Goal: Information Seeking & Learning: Understand process/instructions

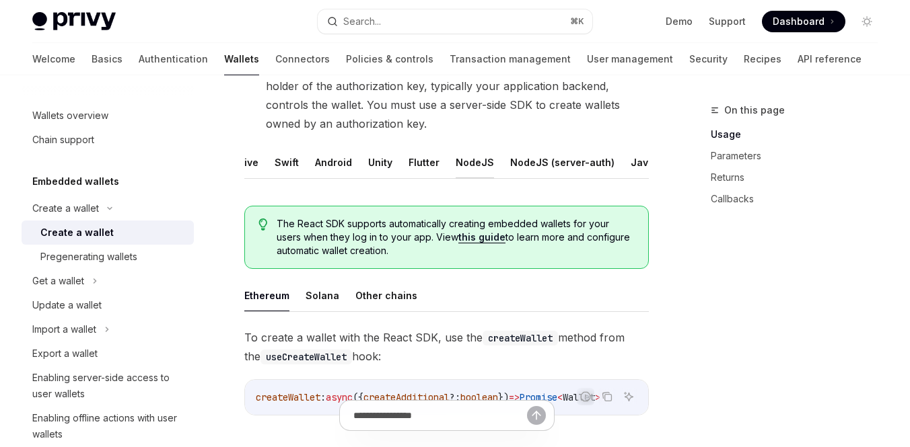
scroll to position [0, 133]
click at [593, 164] on button "Java" at bounding box center [601, 163] width 24 height 32
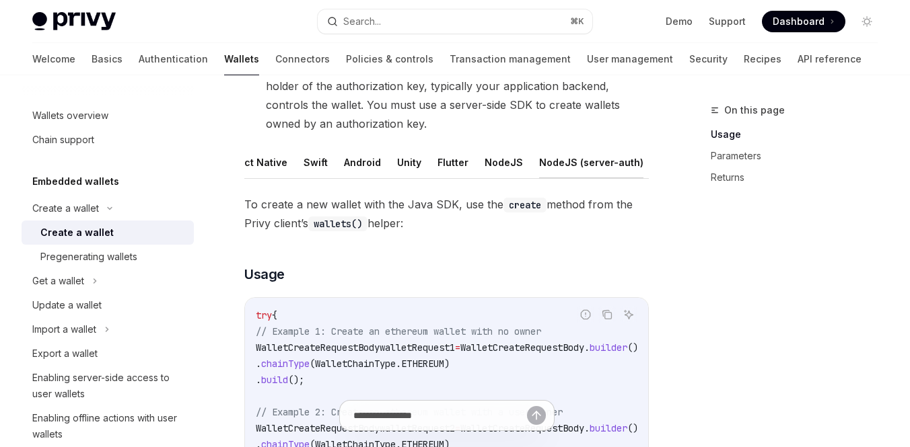
scroll to position [0, 136]
click at [625, 162] on button "REST API" at bounding box center [646, 163] width 42 height 32
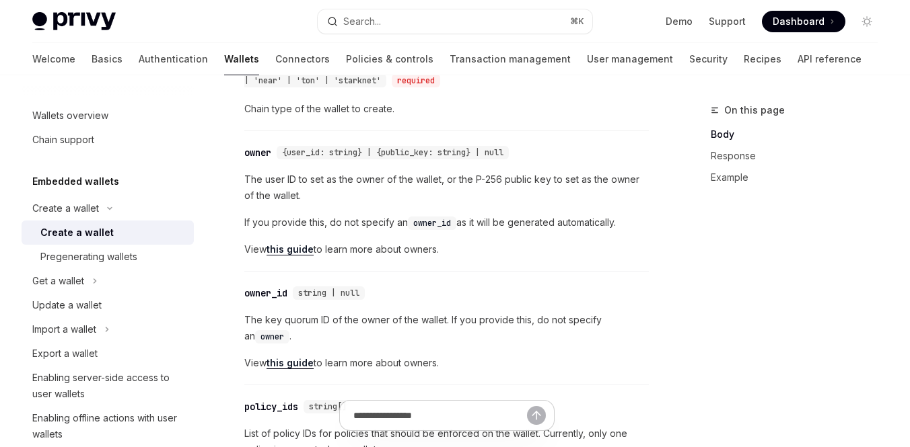
scroll to position [711, 0]
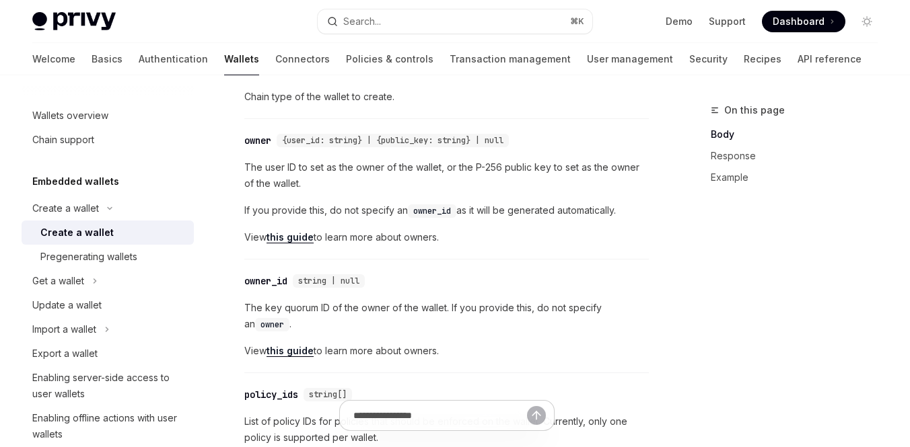
click at [407, 143] on span "{user_id: string} | {public_key: string} | null" at bounding box center [392, 140] width 221 height 11
copy span "public_key"
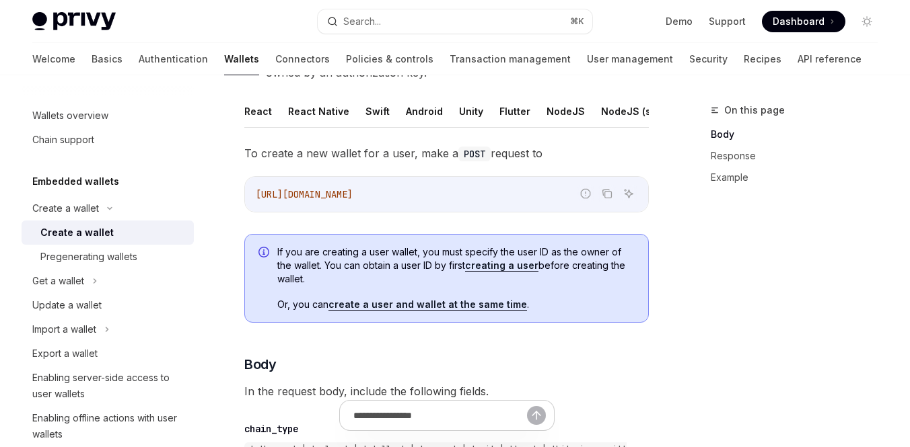
scroll to position [307, 0]
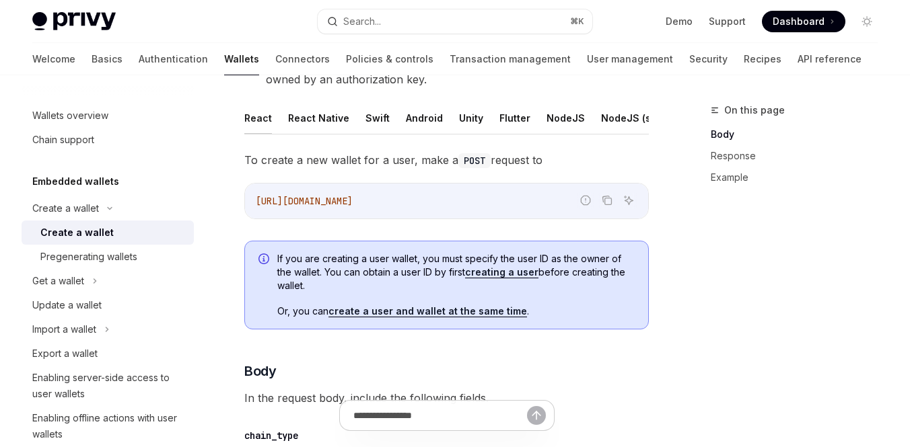
click at [263, 118] on button "React" at bounding box center [258, 118] width 28 height 32
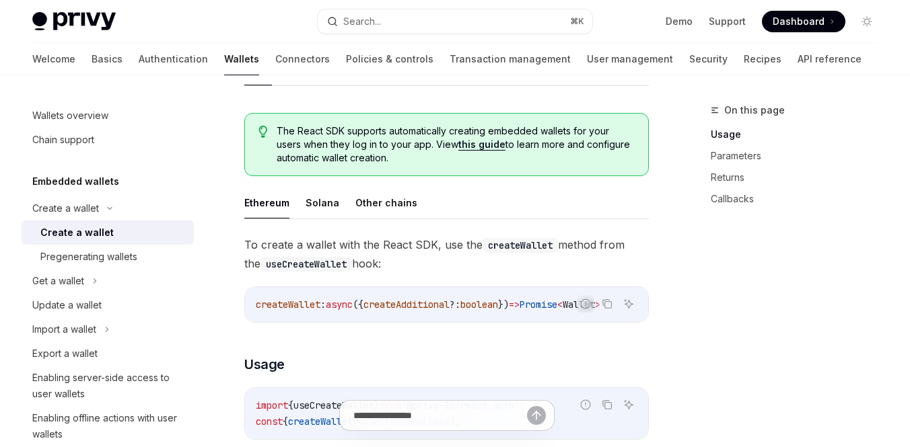
scroll to position [333, 0]
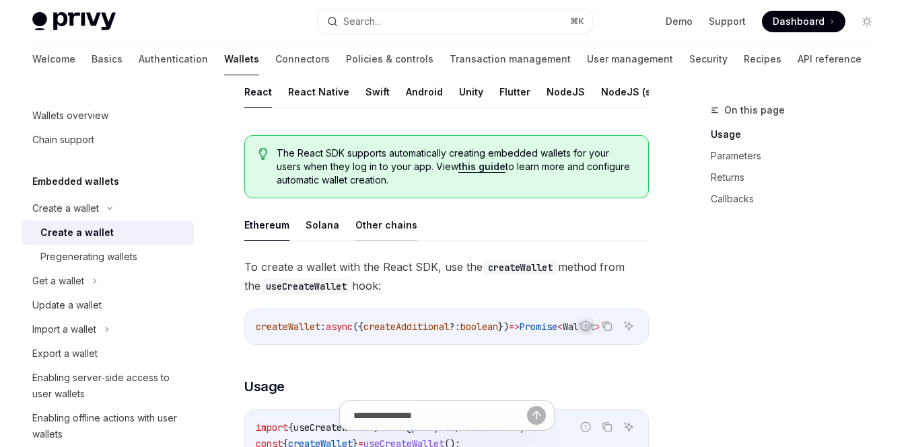
click at [384, 219] on button "Other chains" at bounding box center [386, 225] width 62 height 32
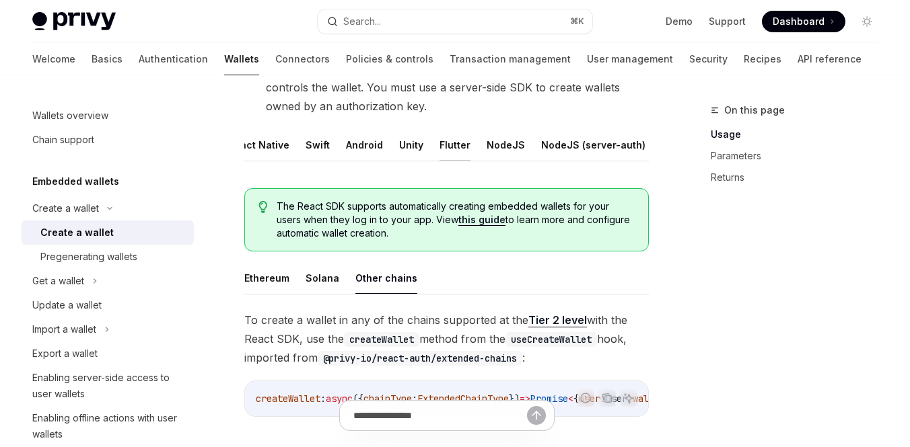
scroll to position [0, 136]
click at [585, 145] on button "Java" at bounding box center [597, 145] width 24 height 32
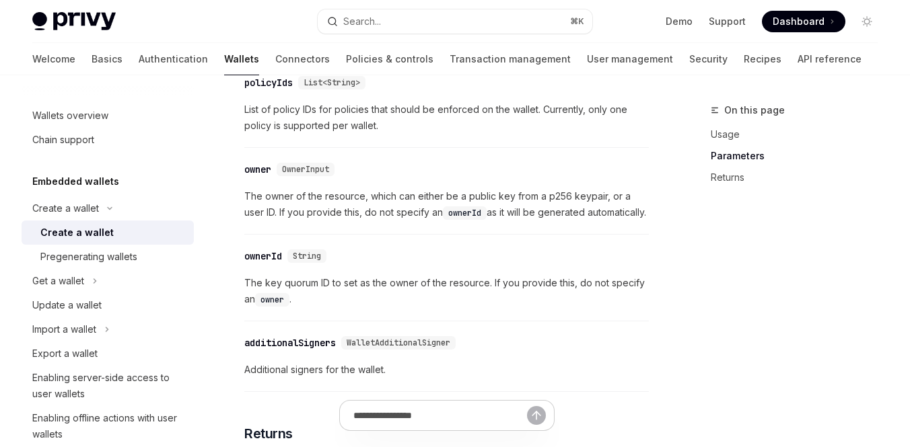
scroll to position [1276, 0]
drag, startPoint x: 464, startPoint y: 201, endPoint x: 604, endPoint y: 198, distance: 140.0
click at [604, 198] on span "The owner of the resource, which can either be a public key from a p256 keypair…" at bounding box center [446, 203] width 404 height 32
click at [603, 201] on span "The owner of the resource, which can either be a public key from a p256 keypair…" at bounding box center [446, 203] width 404 height 32
drag, startPoint x: 603, startPoint y: 201, endPoint x: 467, endPoint y: 203, distance: 135.9
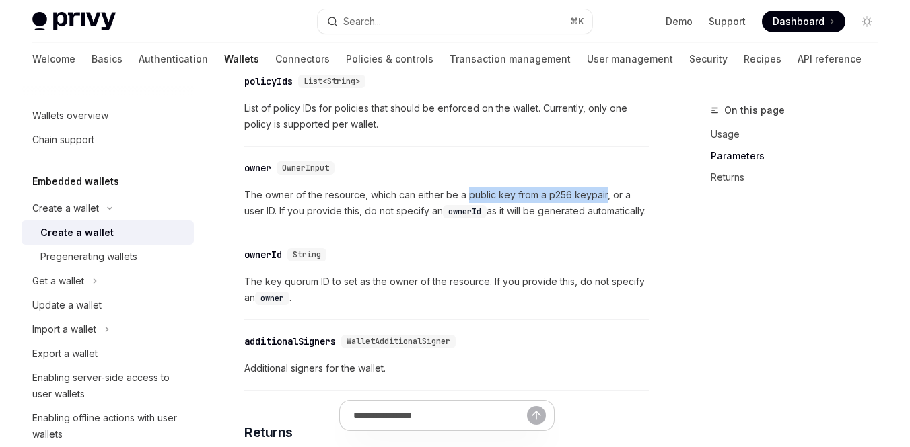
click at [467, 203] on span "The owner of the resource, which can either be a public key from a p256 keypair…" at bounding box center [446, 203] width 404 height 32
copy span "public key from a p256 keypair"
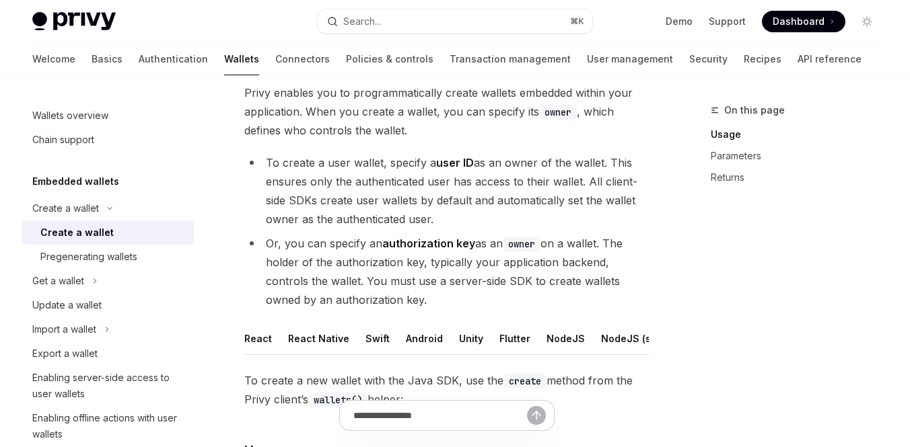
scroll to position [61, 0]
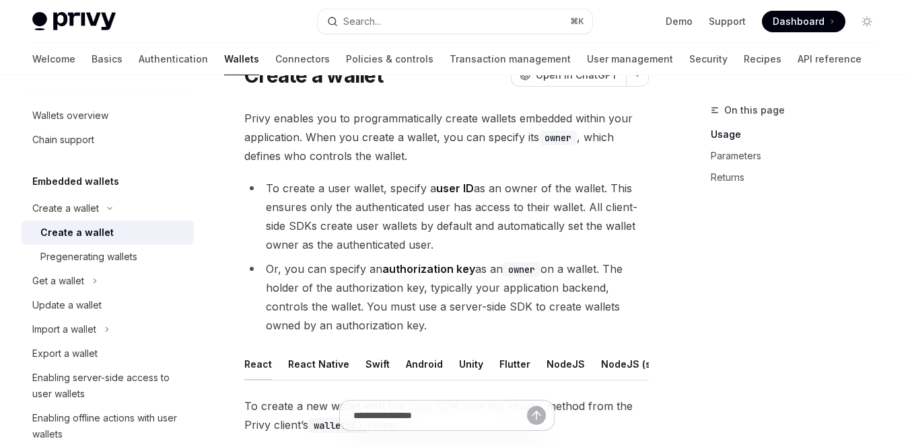
click at [255, 373] on button "React" at bounding box center [258, 365] width 28 height 32
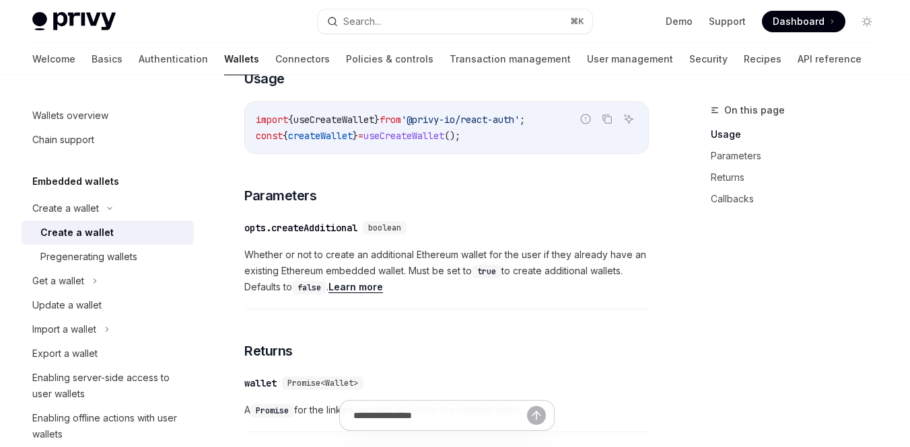
scroll to position [596, 0]
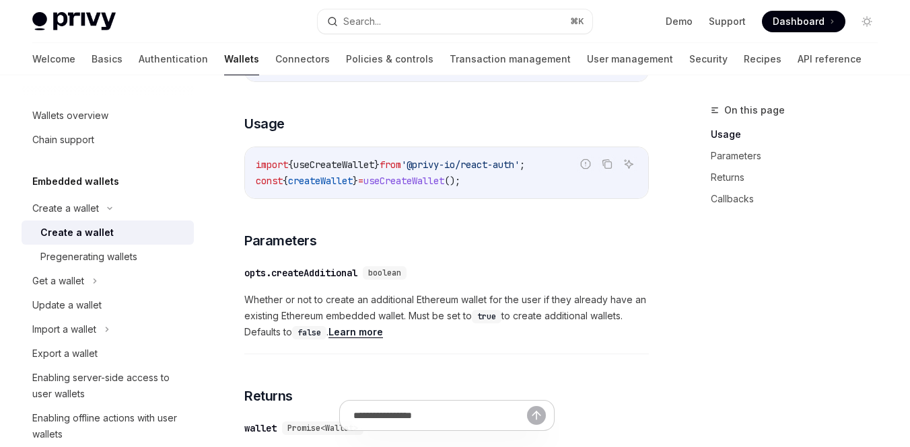
click at [408, 182] on span "useCreateWallet" at bounding box center [403, 181] width 81 height 12
copy span "useCreateWallet"
drag, startPoint x: 516, startPoint y: 186, endPoint x: 256, endPoint y: 190, distance: 260.4
click at [256, 189] on code "import { useCreateWallet } from '@privy-io/react-auth' ; const { createWallet }…" at bounding box center [447, 173] width 382 height 32
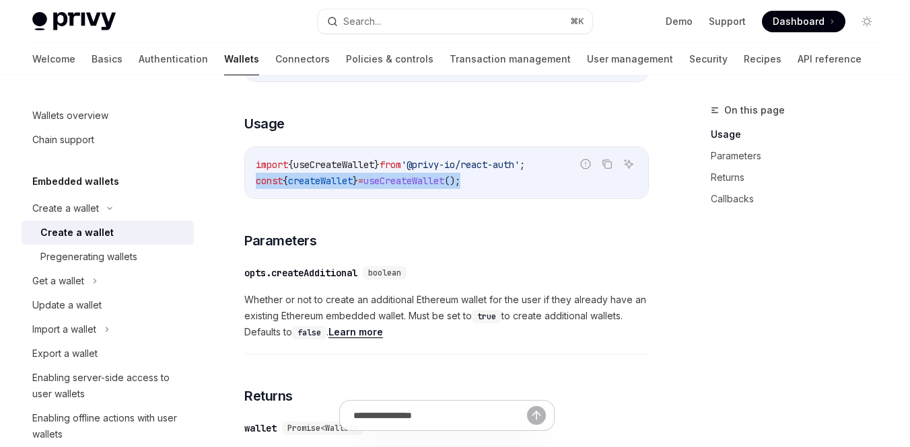
copy span "const { createWallet } = useCreateWallet ();"
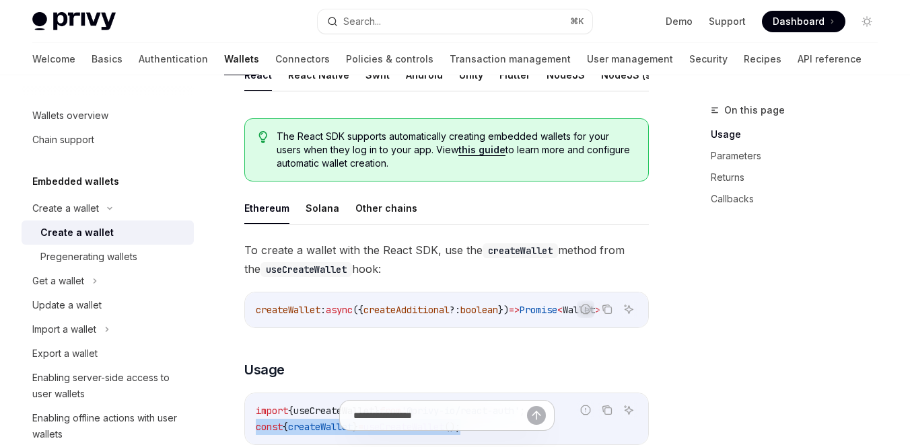
scroll to position [295, 0]
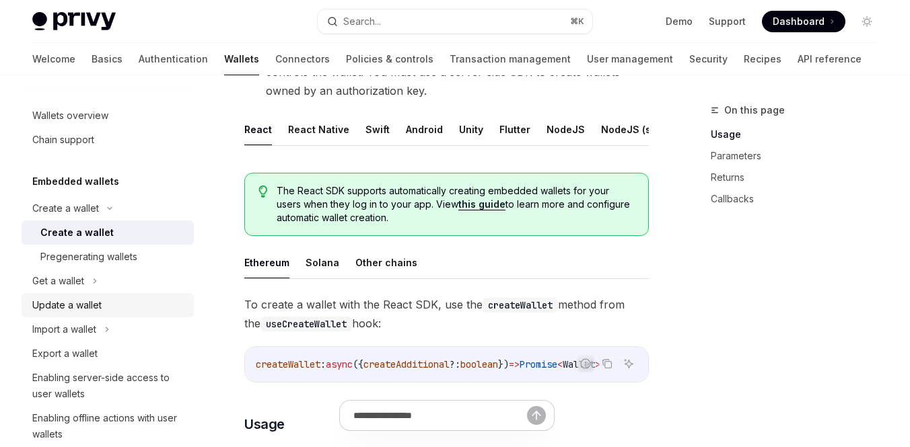
click at [89, 307] on div "Update a wallet" at bounding box center [66, 305] width 69 height 16
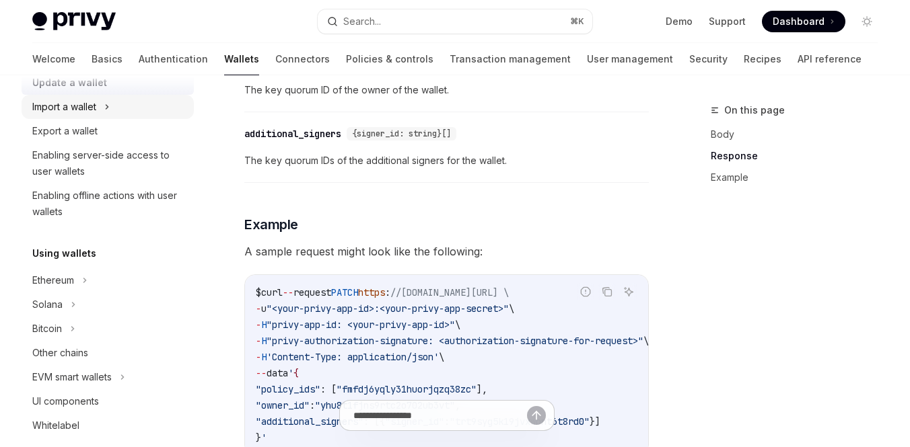
scroll to position [242, 0]
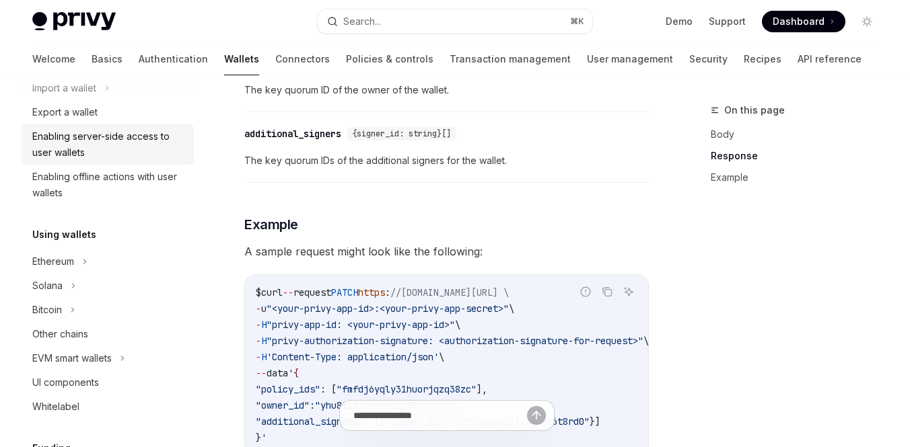
click at [114, 147] on div "Enabling server-side access to user wallets" at bounding box center [108, 145] width 153 height 32
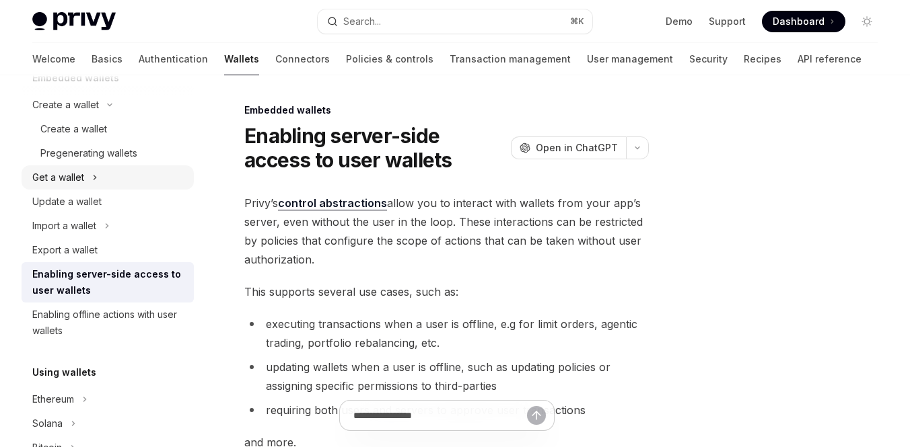
scroll to position [74, 0]
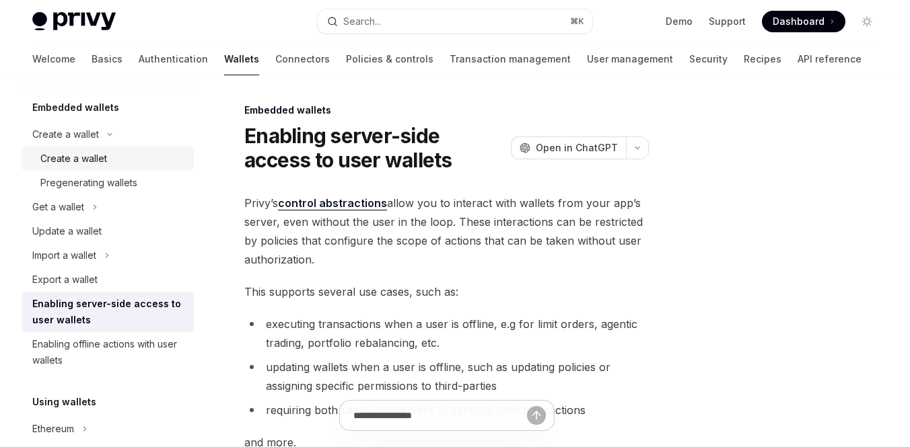
click at [92, 157] on div "Create a wallet" at bounding box center [73, 159] width 67 height 16
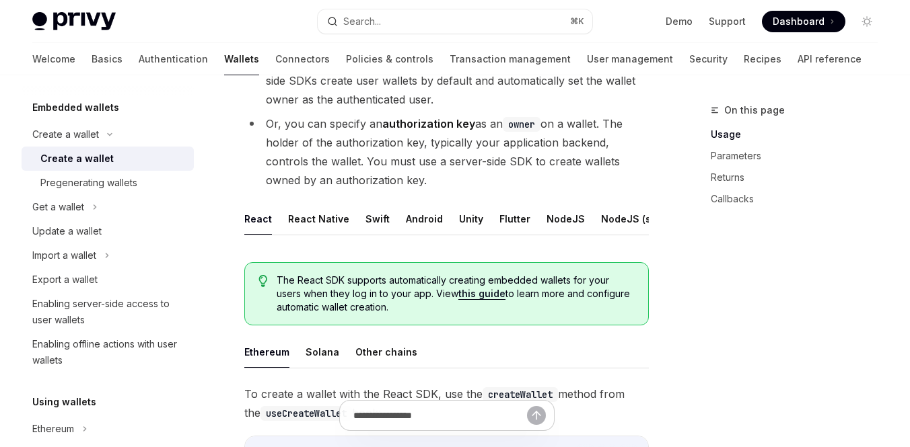
scroll to position [215, 0]
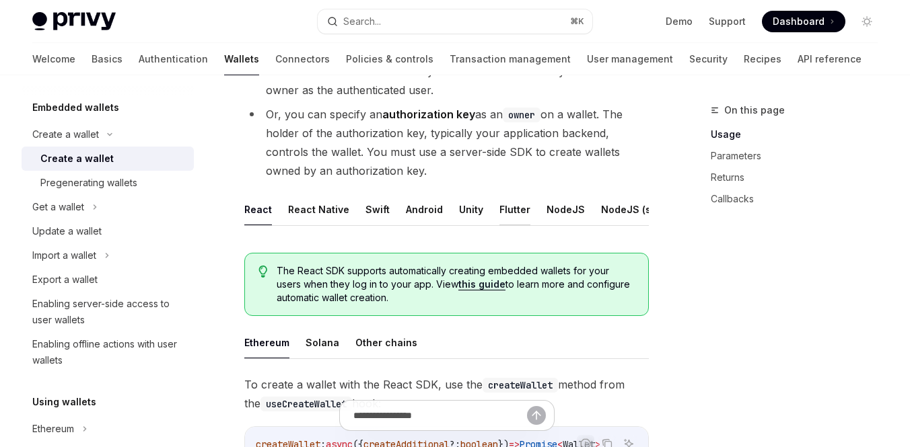
click at [510, 211] on button "Flutter" at bounding box center [514, 210] width 31 height 32
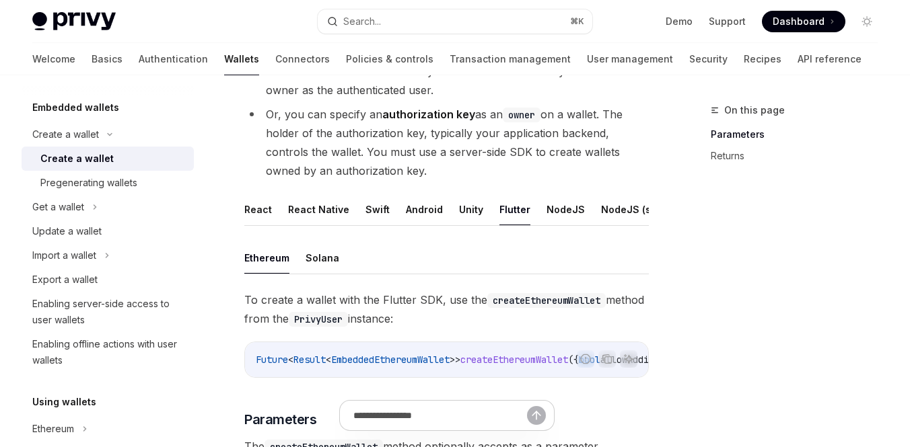
click at [575, 223] on ul "React React Native Swift Android Unity Flutter NodeJS NodeJS (server-auth) Java…" at bounding box center [446, 210] width 404 height 32
click at [571, 216] on button "NodeJS" at bounding box center [565, 210] width 38 height 32
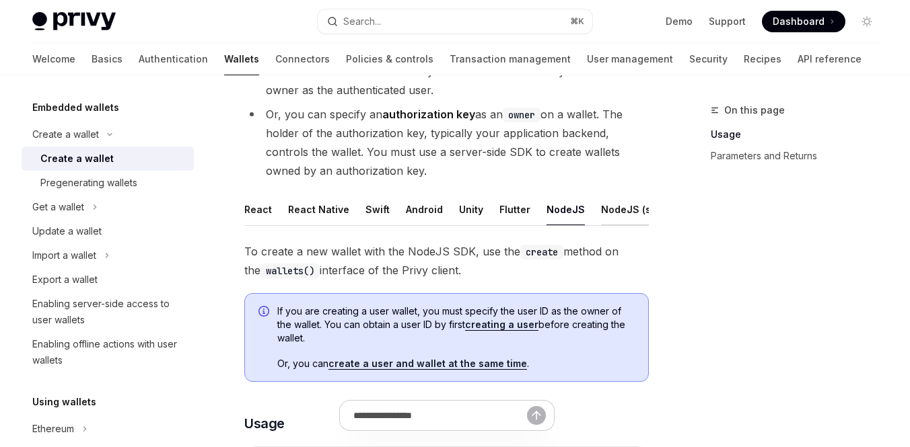
click at [618, 214] on button "NodeJS (server-auth)" at bounding box center [653, 210] width 104 height 32
type textarea "*"
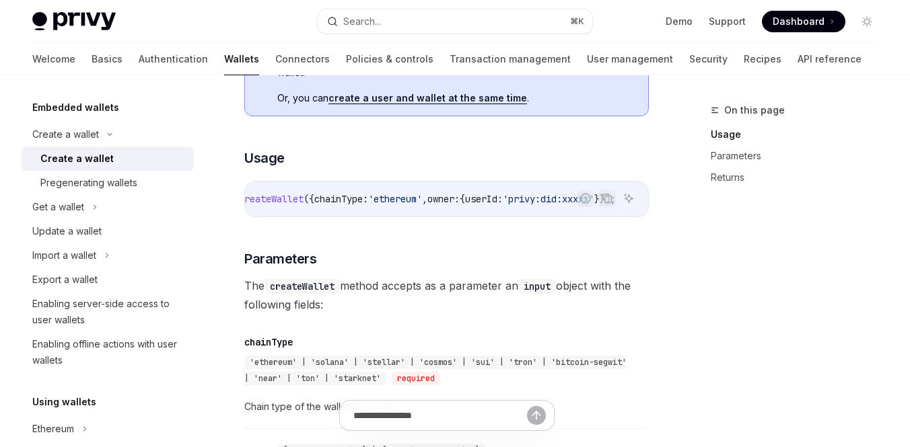
scroll to position [0, 369]
click at [428, 203] on span "owner:" at bounding box center [443, 199] width 32 height 12
click at [431, 203] on span "owner:" at bounding box center [443, 199] width 32 height 12
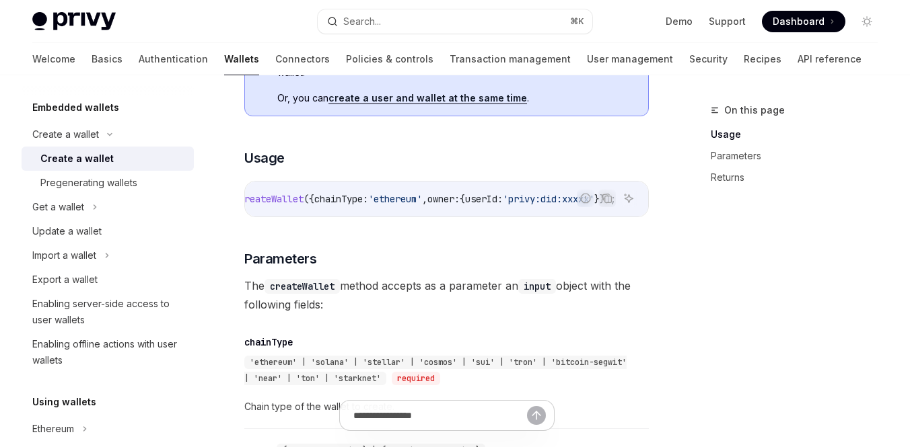
click at [303, 203] on span "createWallet" at bounding box center [271, 199] width 65 height 12
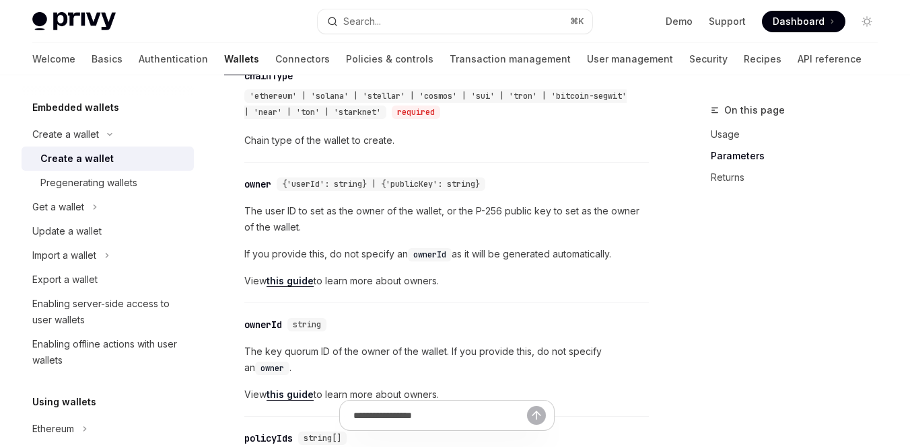
scroll to position [883, 0]
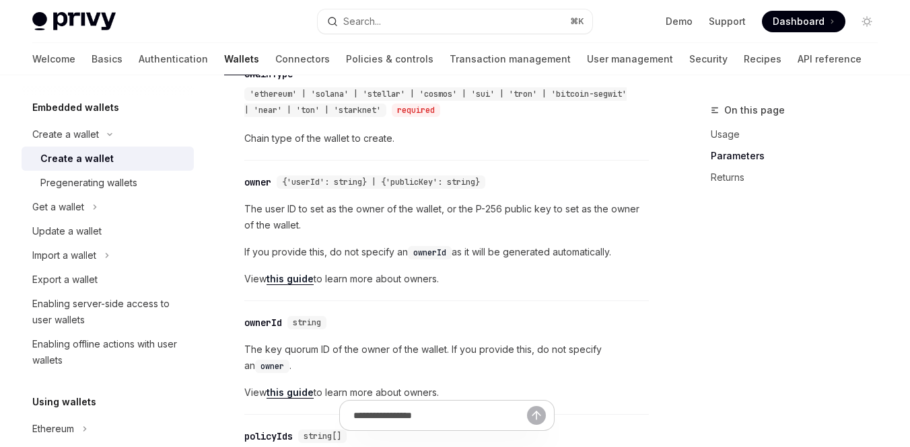
click at [416, 188] on span "{'userId': string} | {'publicKey': string}" at bounding box center [381, 182] width 198 height 11
copy span "publicKey"
click at [505, 205] on div "​ owner {'userId': string} | {'publicKey': string} The user ID to set as the ow…" at bounding box center [446, 235] width 404 height 134
